Goal: Navigation & Orientation: Go to known website

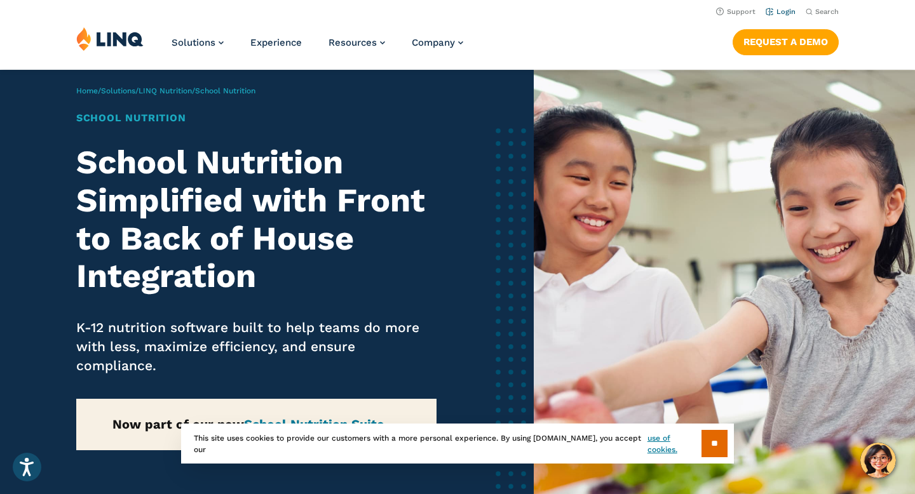
click at [783, 13] on link "Login" at bounding box center [781, 12] width 30 height 8
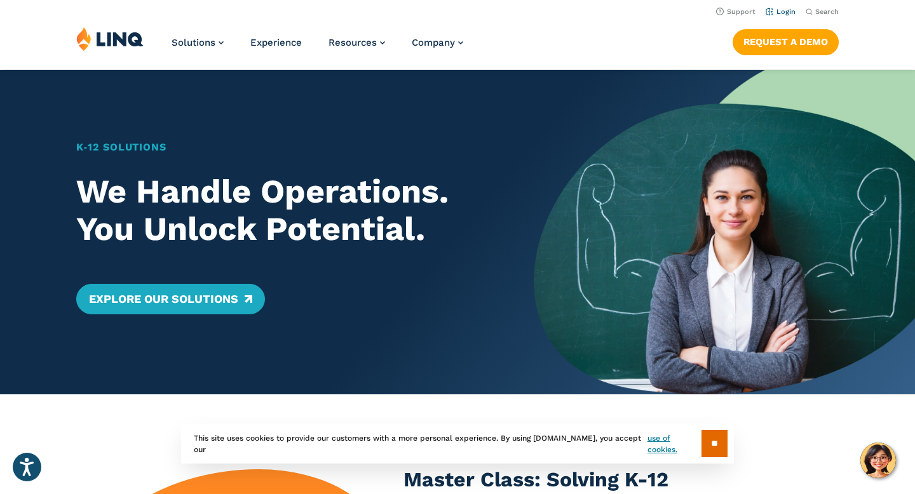
click at [779, 12] on link "Login" at bounding box center [781, 12] width 30 height 8
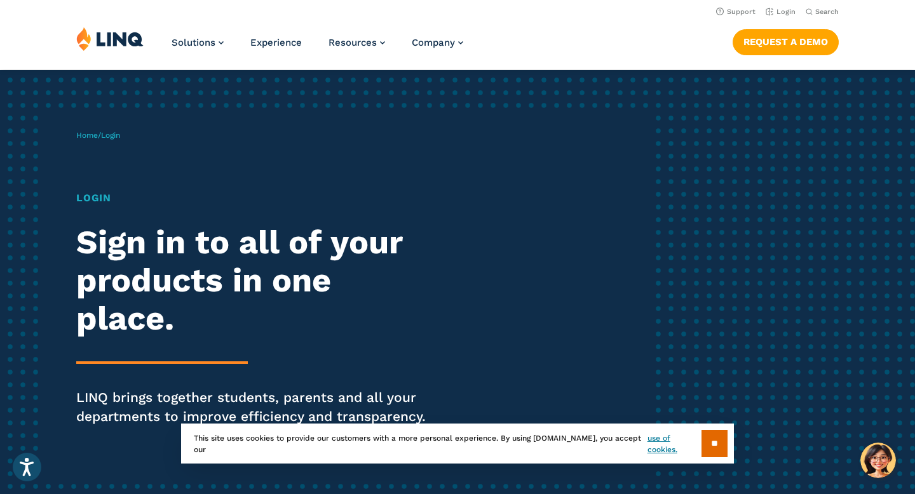
click at [97, 200] on h1 "Login" at bounding box center [252, 198] width 353 height 15
click at [781, 11] on link "Login" at bounding box center [781, 12] width 30 height 8
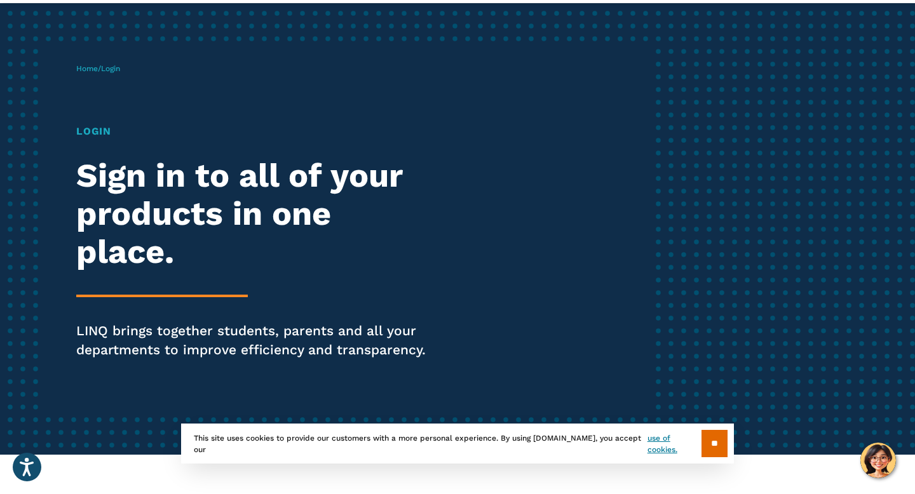
scroll to position [80, 0]
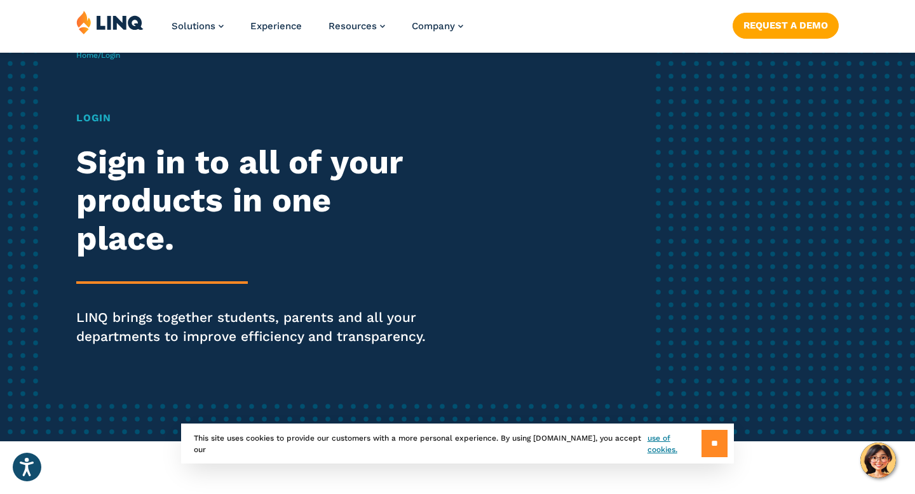
click at [709, 444] on input "**" at bounding box center [714, 443] width 26 height 27
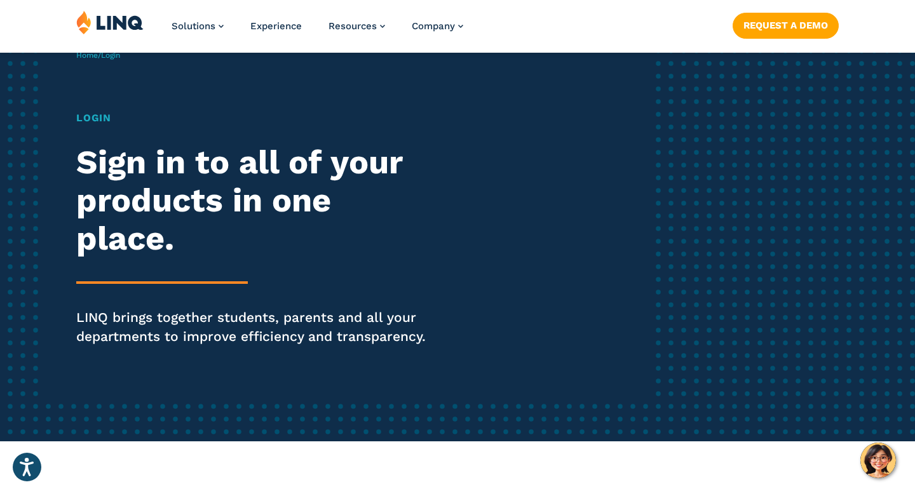
click at [91, 117] on h1 "Login" at bounding box center [252, 118] width 353 height 15
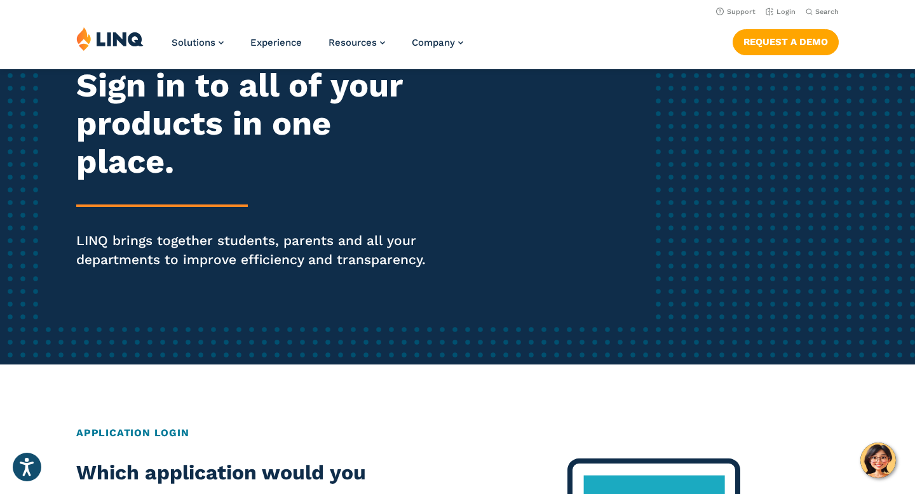
scroll to position [0, 0]
